Goal: Information Seeking & Learning: Learn about a topic

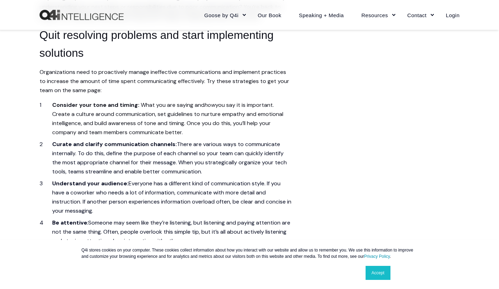
scroll to position [770, 0]
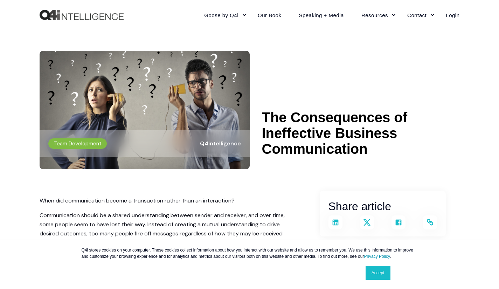
click at [220, 92] on img at bounding box center [145, 110] width 210 height 118
